Goal: Book appointment/travel/reservation

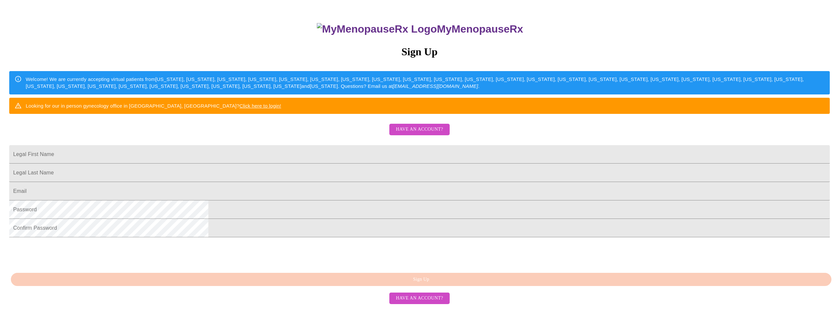
scroll to position [99, 0]
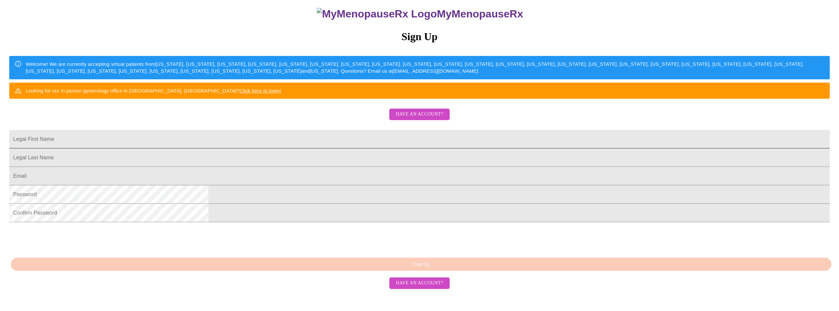
click at [346, 133] on input "Legal First Name" at bounding box center [419, 139] width 820 height 18
type input "Amy"
type input "Englund"
type input "amyenglund41@gmail.com"
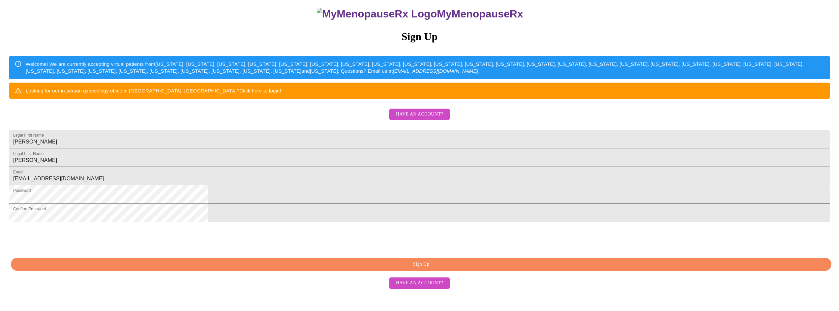
scroll to position [107, 0]
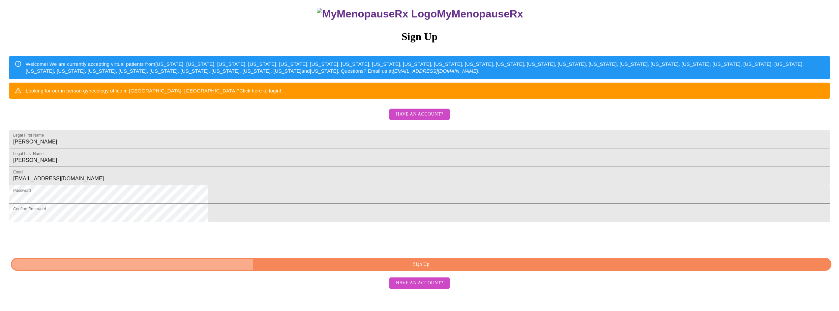
click at [443, 269] on span "Sign Up" at bounding box center [420, 265] width 805 height 8
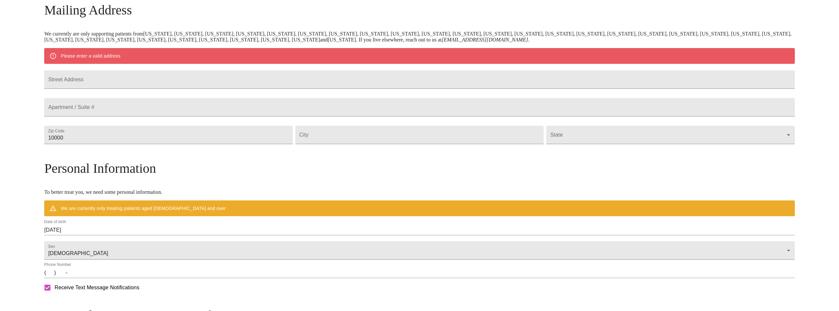
scroll to position [81, 0]
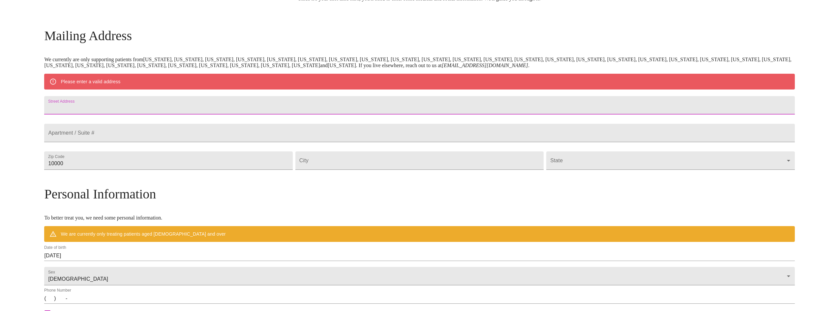
click at [167, 107] on input "Street Address" at bounding box center [419, 105] width 750 height 18
type input "1126 Andover Ct"
type input "60139"
type input "Glendale Heights"
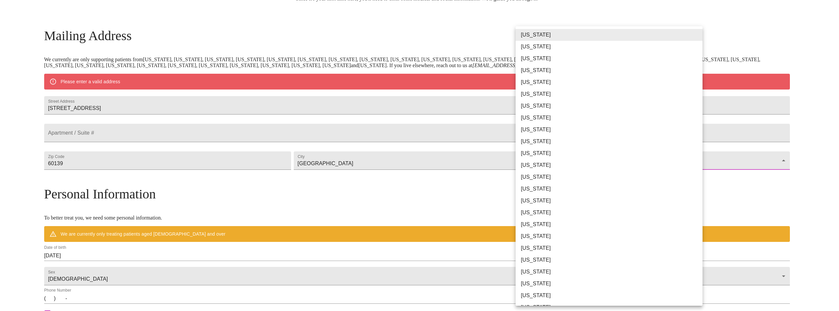
click at [694, 176] on body "MyMenopauseRx Welcome to MyMenopauseRx Since it's your first time here, you'll …" at bounding box center [419, 176] width 833 height 508
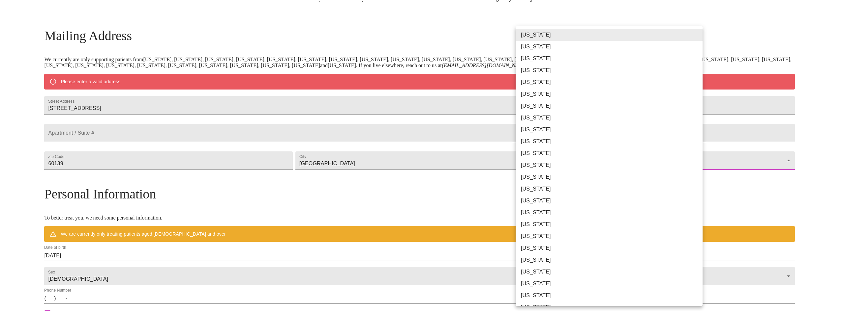
click at [546, 173] on li "Illinois" at bounding box center [611, 177] width 192 height 12
type input "Illinois"
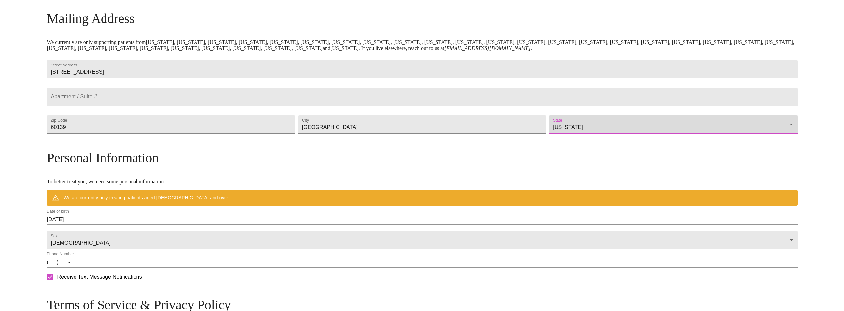
scroll to position [114, 0]
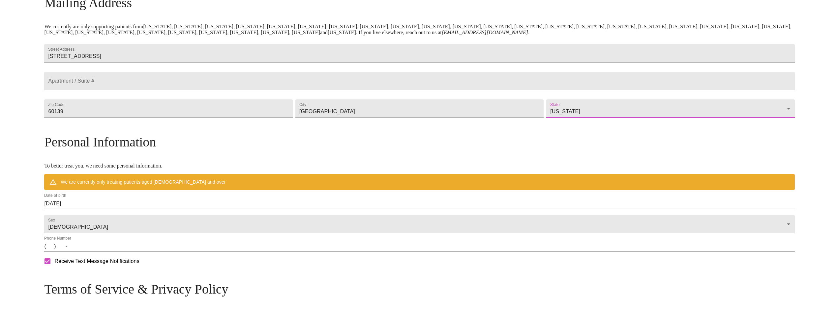
click at [148, 209] on input "08/15/2025" at bounding box center [419, 204] width 750 height 11
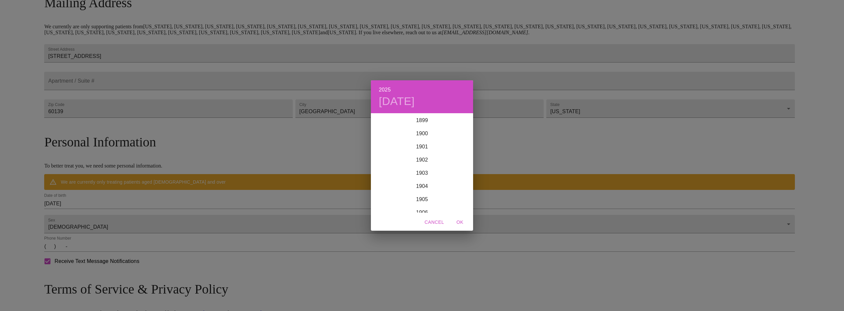
scroll to position [1621, 0]
click at [137, 216] on div "2025 Fri, Aug 15 1899 1900 1901 1902 1903 1904 1905 1906 1907 1908 1909 1910 19…" at bounding box center [422, 155] width 844 height 311
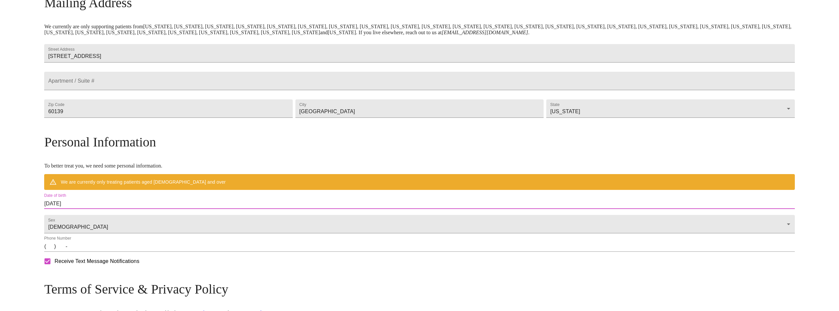
click at [135, 211] on div "Date of birth 08/15/2025" at bounding box center [419, 201] width 753 height 18
click at [136, 209] on input "08/15/2025" at bounding box center [419, 204] width 750 height 11
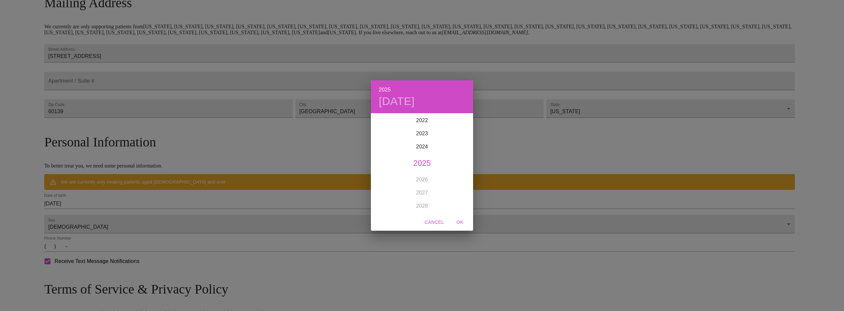
click at [433, 223] on span "Cancel" at bounding box center [433, 222] width 19 height 8
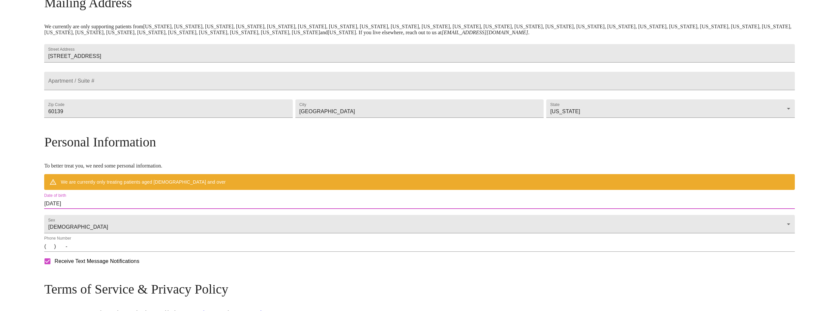
click at [138, 209] on input "08/15/2025" at bounding box center [419, 204] width 750 height 11
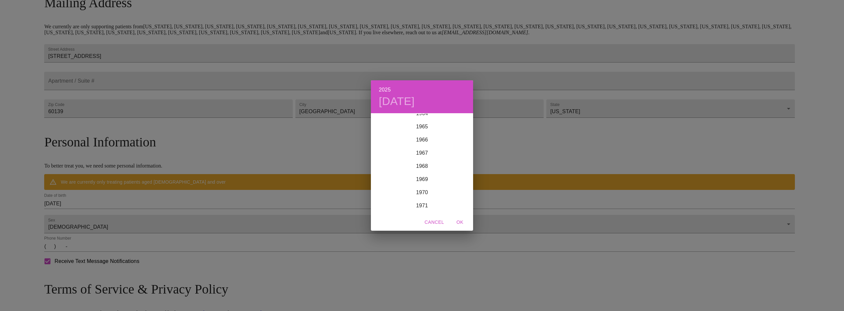
scroll to position [863, 0]
click at [419, 177] on div "1969" at bounding box center [422, 179] width 102 height 13
click at [463, 223] on span "OK" at bounding box center [460, 222] width 16 height 8
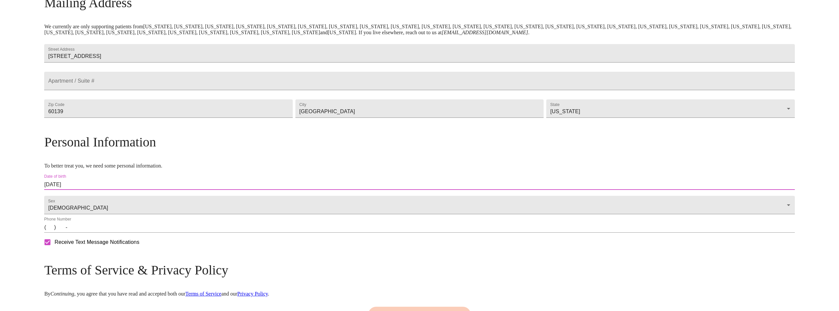
click at [137, 190] on input "08/15/1969" at bounding box center [419, 185] width 750 height 11
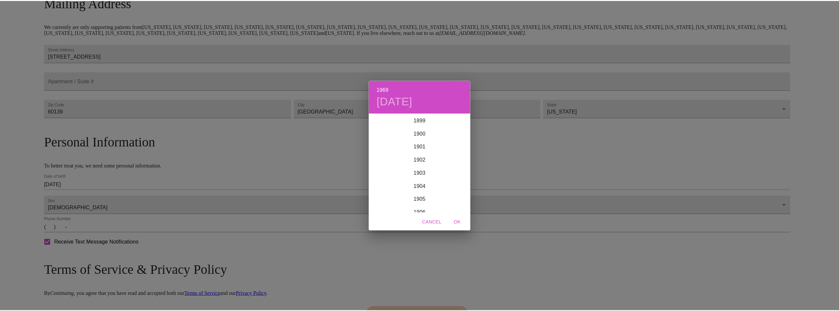
scroll to position [883, 0]
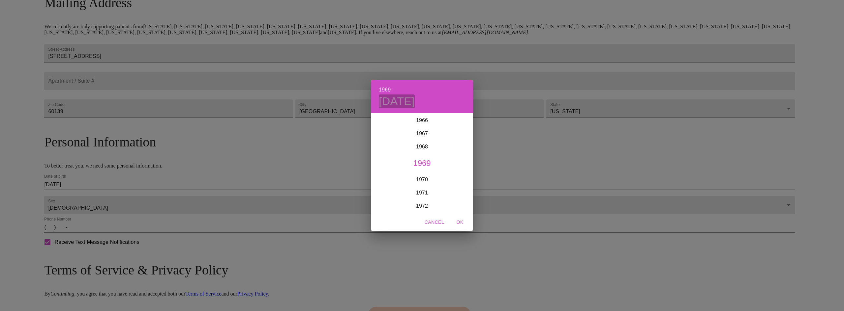
click at [386, 104] on h4 "Fri, Aug 15" at bounding box center [397, 102] width 36 height 14
click at [463, 120] on icon "button" at bounding box center [465, 123] width 8 height 8
click at [465, 121] on icon "button" at bounding box center [465, 123] width 8 height 8
click at [459, 146] on span "1" at bounding box center [461, 148] width 12 height 7
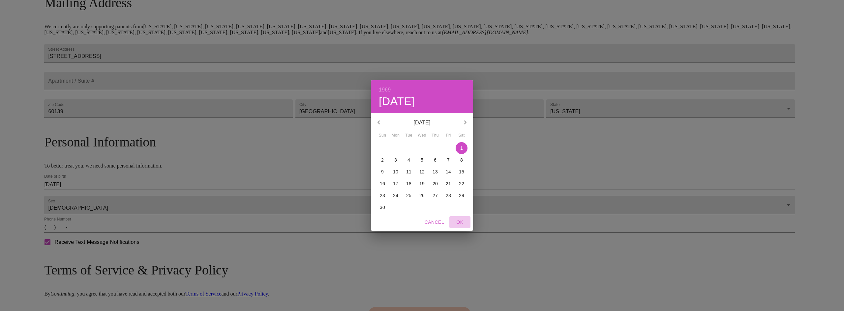
click at [463, 219] on span "OK" at bounding box center [460, 222] width 16 height 8
type input "11/01/1969"
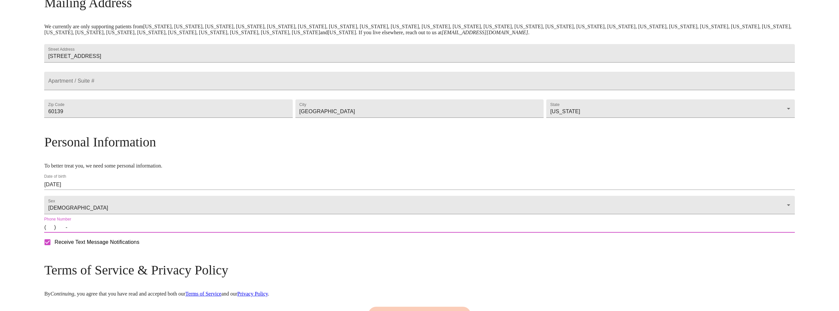
click at [146, 233] on input "(   )    -" at bounding box center [419, 227] width 750 height 11
click at [139, 233] on input "(   )    -" at bounding box center [419, 227] width 750 height 11
type input "(630) 479-8930"
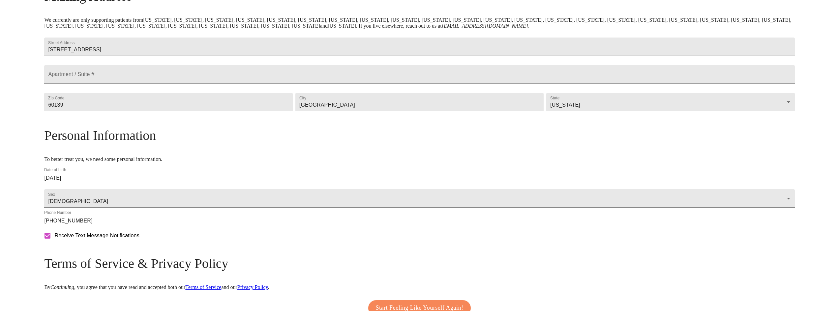
scroll to position [48, 0]
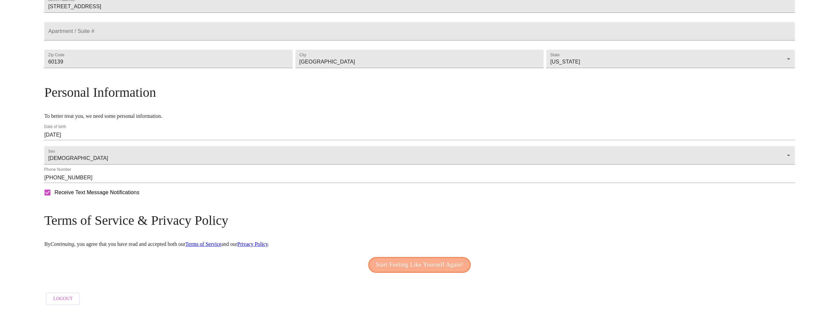
click at [411, 260] on span "Start Feeling Like Yourself Again!" at bounding box center [420, 265] width 88 height 11
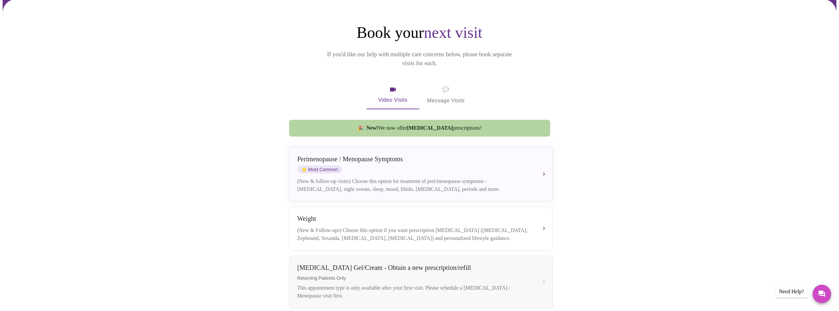
scroll to position [66, 0]
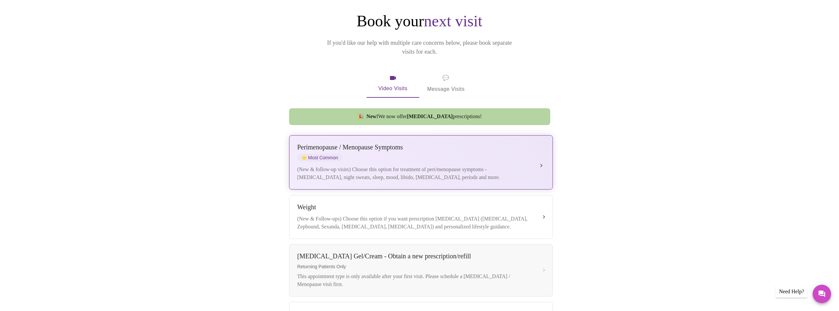
click at [541, 152] on div "Perimenopause / Menopause Symptoms ⭐ Most Common (New & follow-up visits) Choos…" at bounding box center [420, 163] width 247 height 38
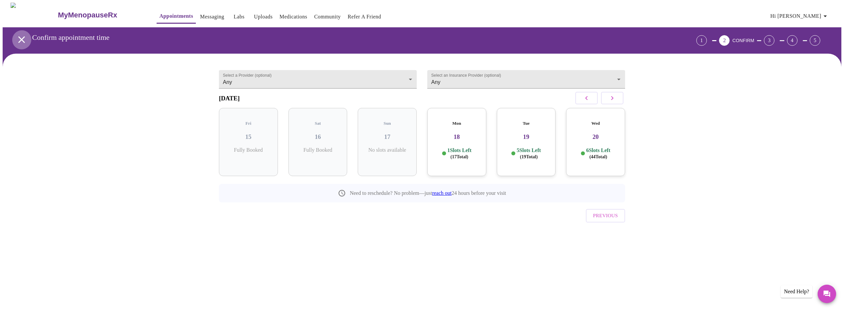
click at [17, 34] on icon "open drawer" at bounding box center [22, 40] width 12 height 12
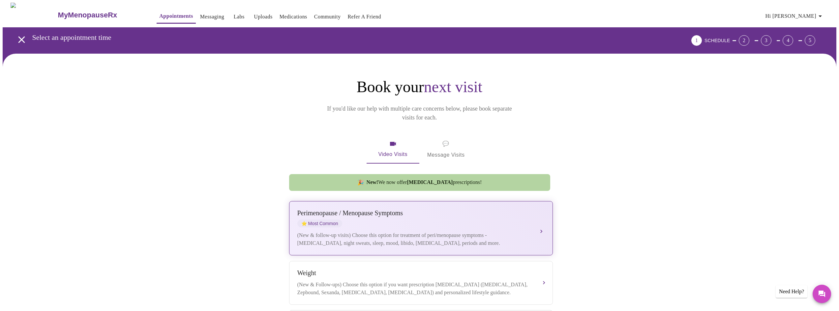
click at [391, 210] on div "Perimenopause / Menopause Symptoms" at bounding box center [414, 214] width 234 height 8
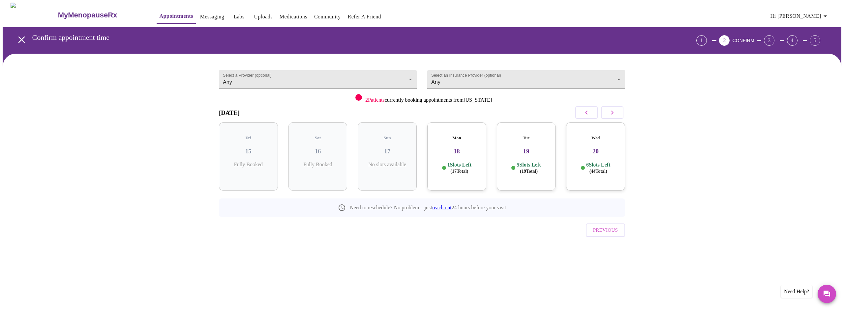
click at [526, 154] on div "Tue 19 5 Slots Left ( 19 Total)" at bounding box center [526, 157] width 59 height 68
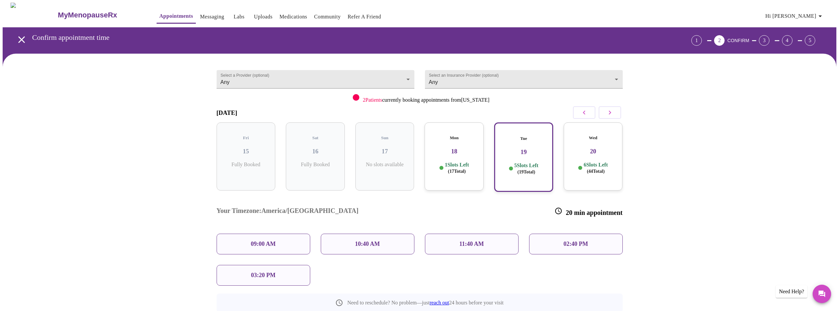
click at [255, 241] on p "09:00 AM" at bounding box center [263, 244] width 25 height 7
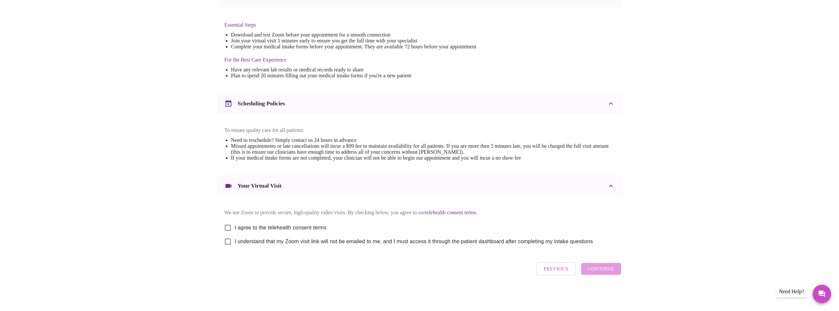
scroll to position [166, 0]
click at [232, 224] on input "I agree to the telehealth consent terms" at bounding box center [228, 228] width 14 height 14
checkbox input "true"
click at [225, 245] on input "I understand that my Zoom visit link will not be emailed to me, and I must acce…" at bounding box center [228, 242] width 14 height 14
checkbox input "true"
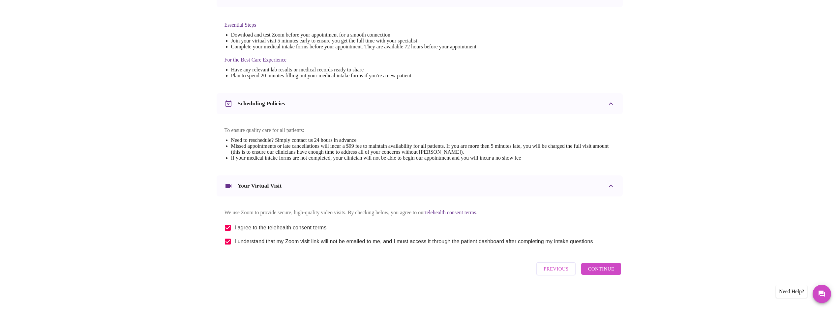
click at [606, 272] on span "Continue" at bounding box center [601, 269] width 26 height 9
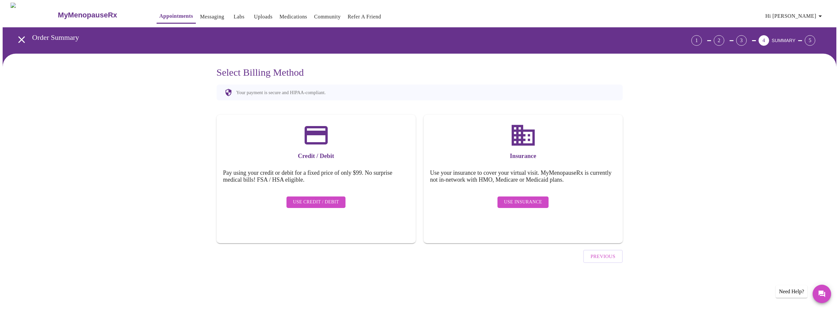
scroll to position [0, 0]
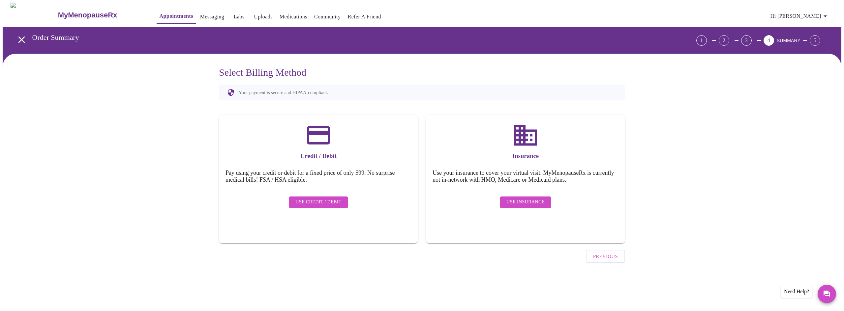
click at [530, 199] on span "Use Insurance" at bounding box center [525, 202] width 38 height 8
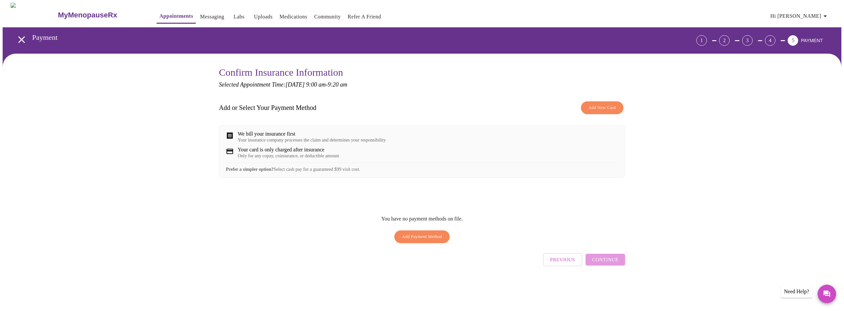
click at [603, 106] on span "Add New Card" at bounding box center [601, 108] width 27 height 8
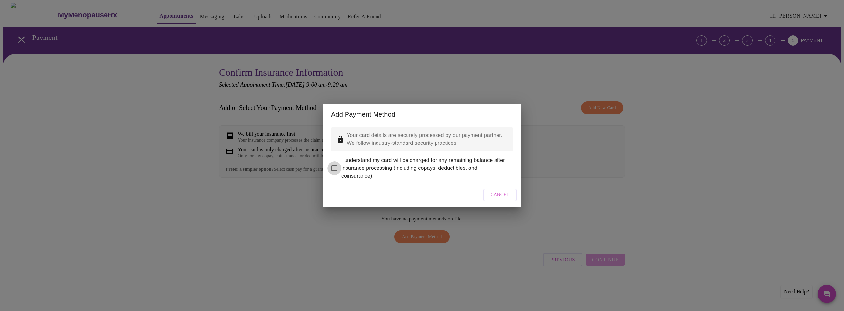
click at [334, 163] on input "I understand my card will be charged for any remaining balance after insurance …" at bounding box center [334, 168] width 14 height 14
checkbox input "true"
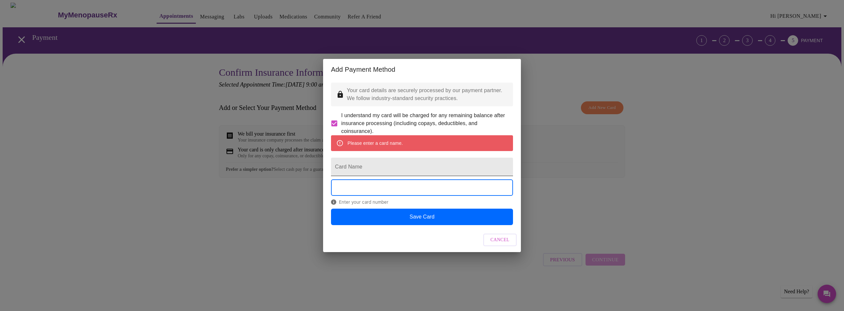
click at [368, 166] on input "Card Name" at bounding box center [422, 167] width 182 height 18
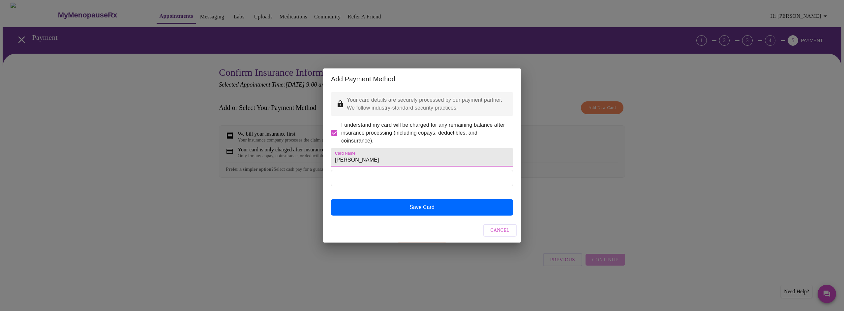
type input "Amy Englund"
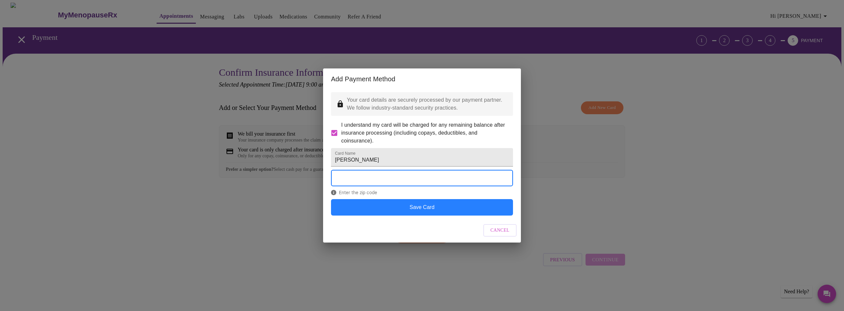
click at [442, 216] on button "Save Card" at bounding box center [422, 207] width 182 height 16
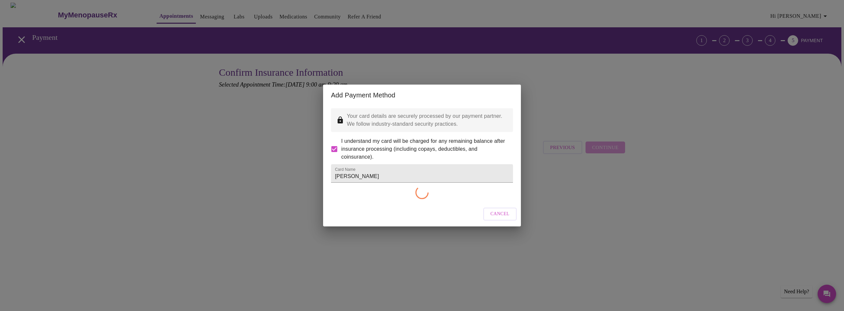
checkbox input "false"
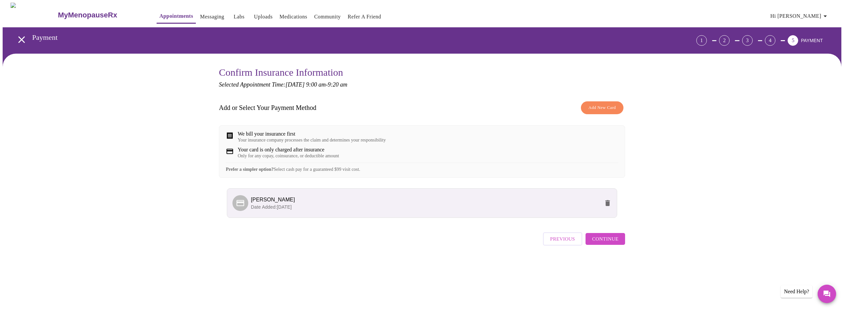
click at [265, 153] on div "Your card is only charged after insurance" at bounding box center [288, 150] width 101 height 6
click at [606, 244] on span "Continue" at bounding box center [605, 239] width 26 height 9
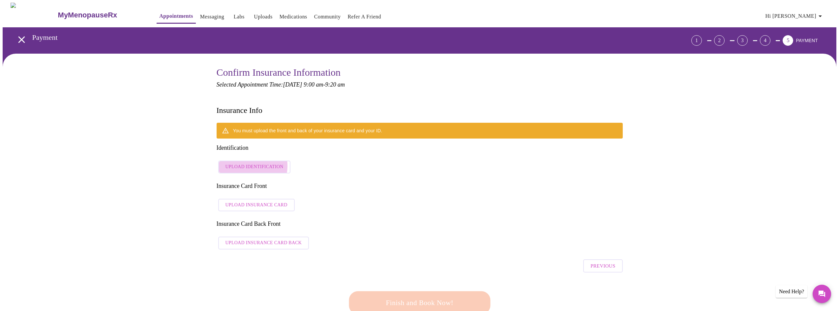
click at [246, 163] on span "Upload Identification" at bounding box center [254, 167] width 58 height 8
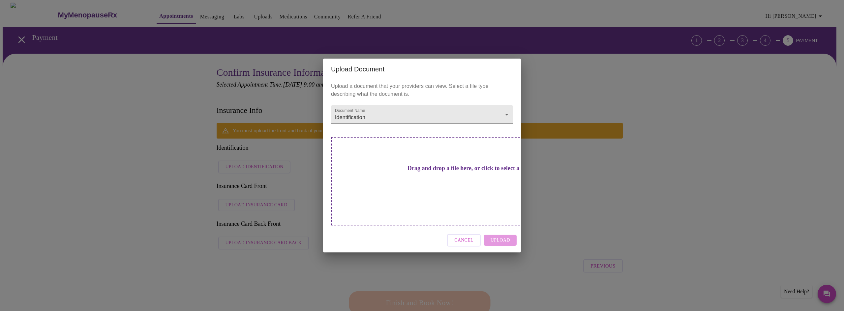
click at [433, 186] on div "Drag and drop a file here, or click to select a file" at bounding box center [468, 181] width 274 height 89
click at [412, 172] on h3 "Drag and drop a file here, or click to select a file" at bounding box center [468, 168] width 182 height 7
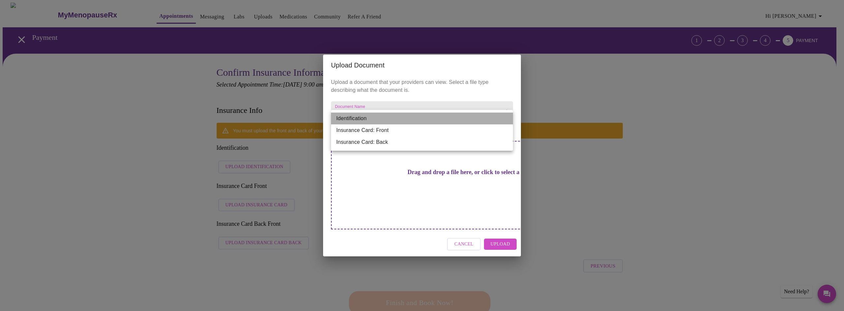
click at [452, 122] on li "Identification" at bounding box center [422, 119] width 182 height 12
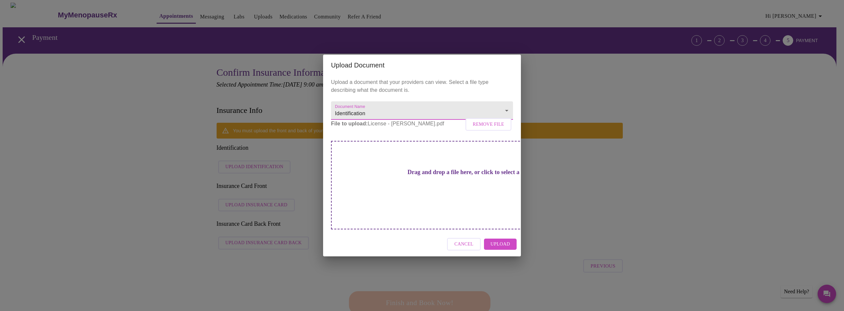
click at [499, 241] on span "Upload" at bounding box center [499, 245] width 19 height 8
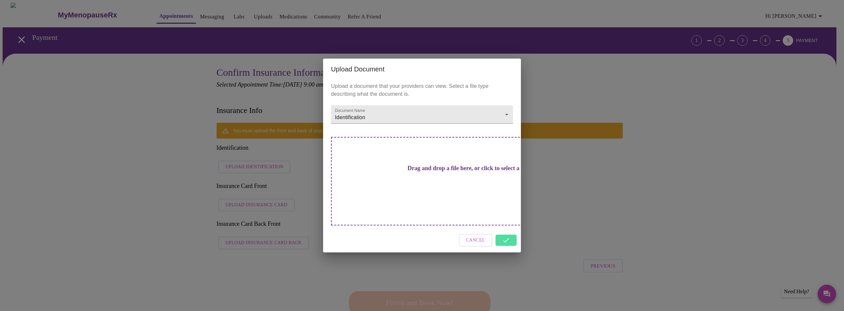
click at [238, 172] on div "Upload Document Upload a document that your providers can view. Select a file t…" at bounding box center [422, 155] width 844 height 311
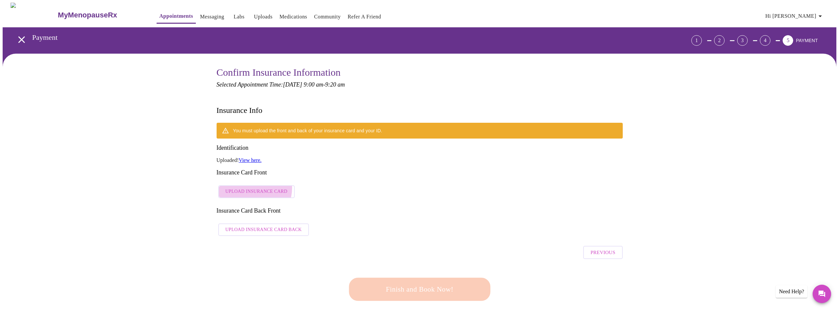
click at [251, 188] on span "Upload Insurance Card" at bounding box center [256, 192] width 62 height 8
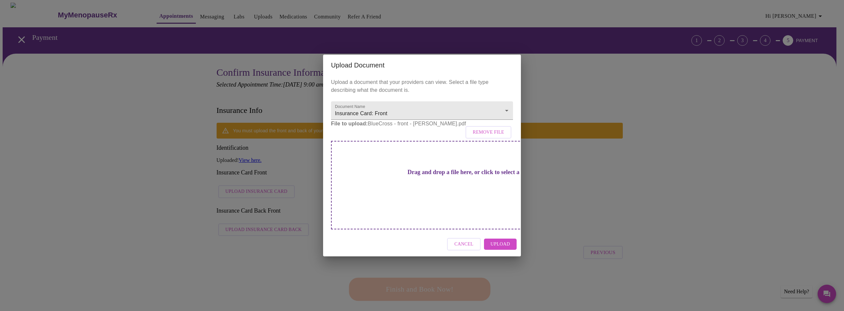
click at [503, 241] on span "Upload" at bounding box center [499, 245] width 19 height 8
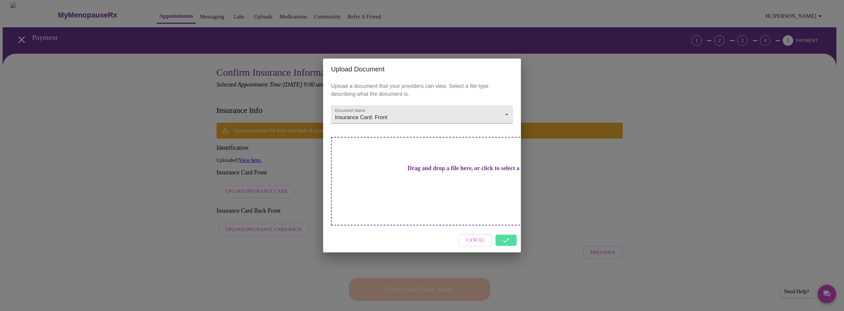
click at [252, 200] on div "Upload Document Upload a document that your providers can view. Select a file t…" at bounding box center [422, 155] width 844 height 311
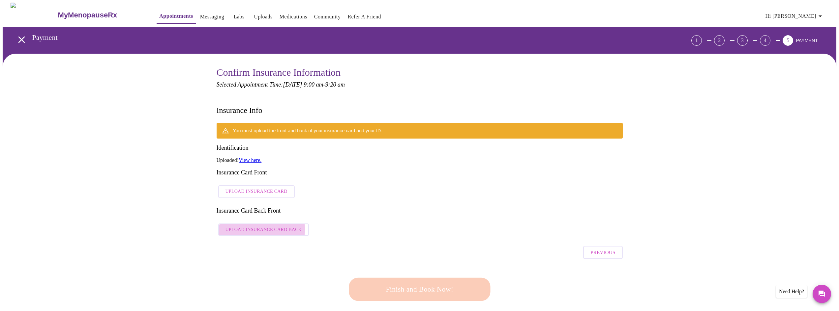
click at [252, 226] on span "Upload Insurance Card Back" at bounding box center [263, 230] width 76 height 8
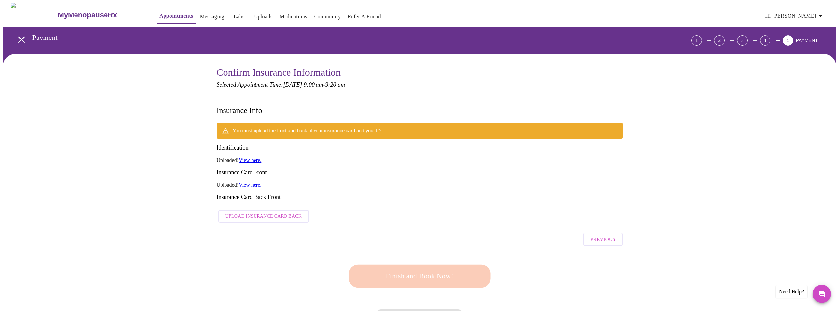
click at [299, 204] on div "You must upload the front and back of your insurance card and your ID. Identifi…" at bounding box center [419, 174] width 406 height 103
click at [260, 213] on span "Upload Insurance Card Back" at bounding box center [263, 217] width 76 height 8
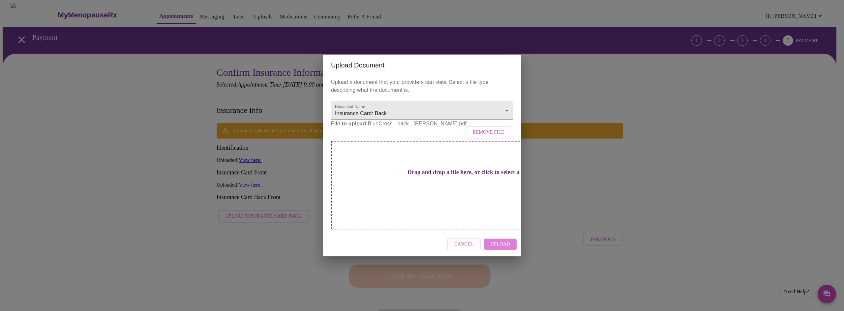
click at [503, 241] on span "Upload" at bounding box center [499, 245] width 19 height 8
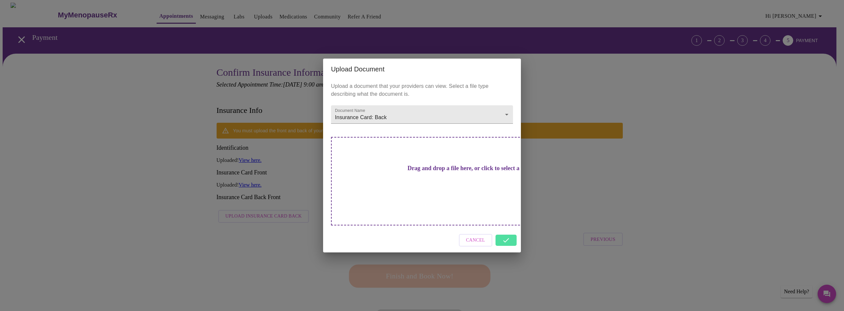
click at [321, 275] on div "Upload Document Upload a document that your providers can view. Select a file t…" at bounding box center [422, 155] width 844 height 311
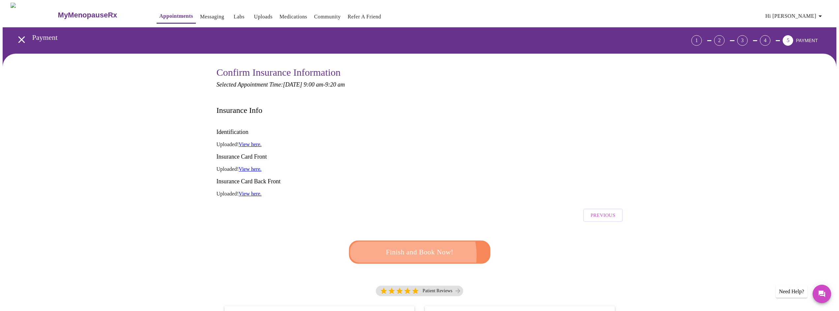
click at [398, 246] on span "Finish and Book Now!" at bounding box center [420, 252] width 122 height 12
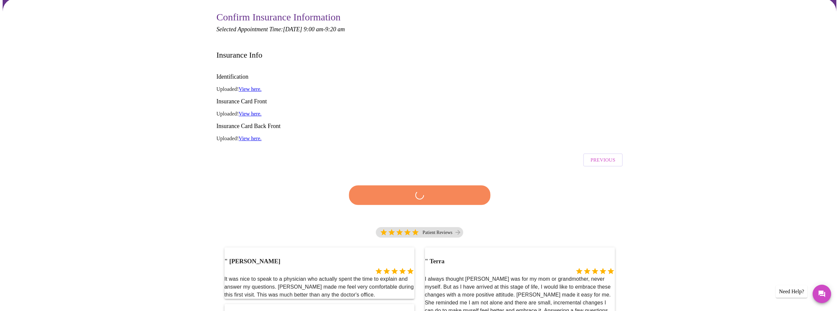
scroll to position [99, 0]
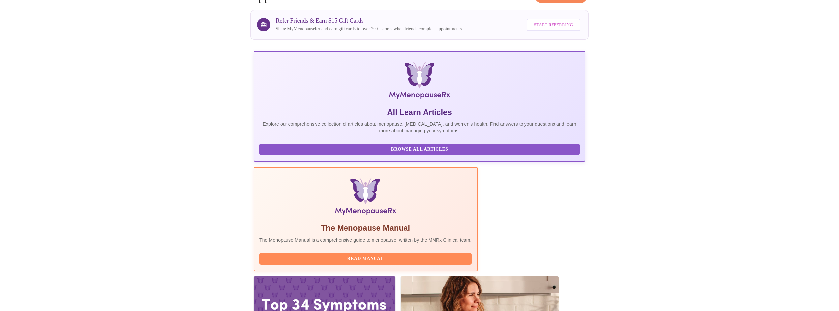
scroll to position [49, 0]
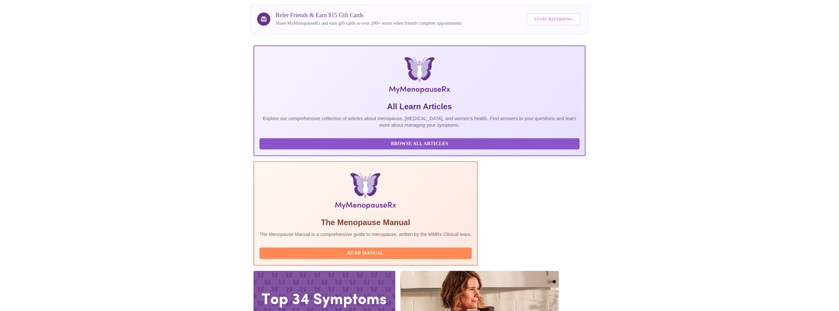
click at [383, 217] on h5 "The Menopause Manual" at bounding box center [365, 222] width 212 height 11
click at [394, 249] on span "Read Manual" at bounding box center [365, 253] width 199 height 8
